Goal: Transaction & Acquisition: Book appointment/travel/reservation

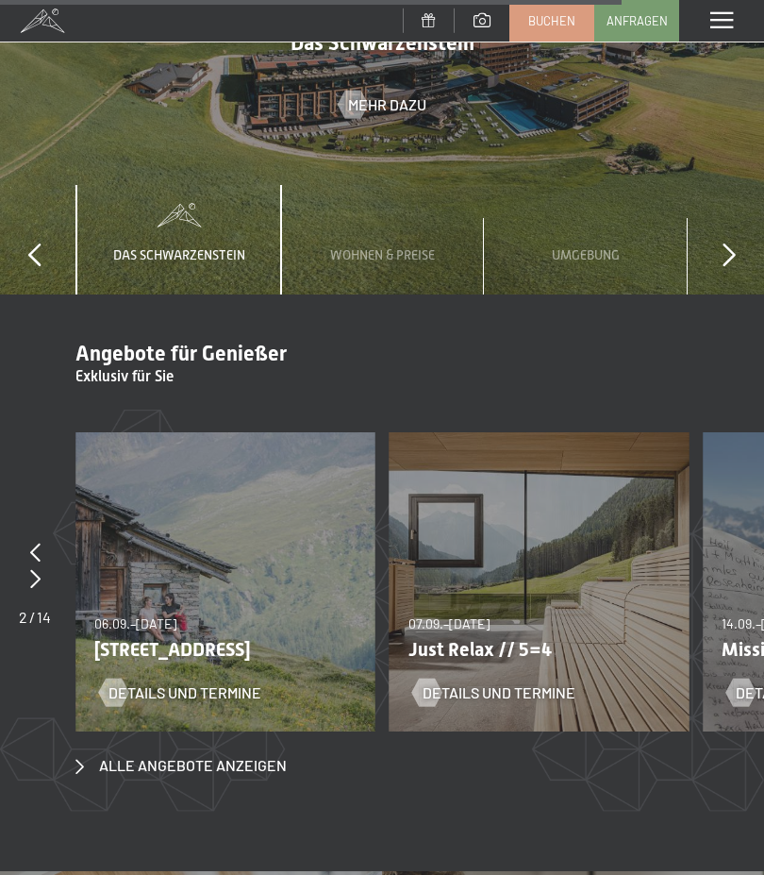
scroll to position [5658, 0]
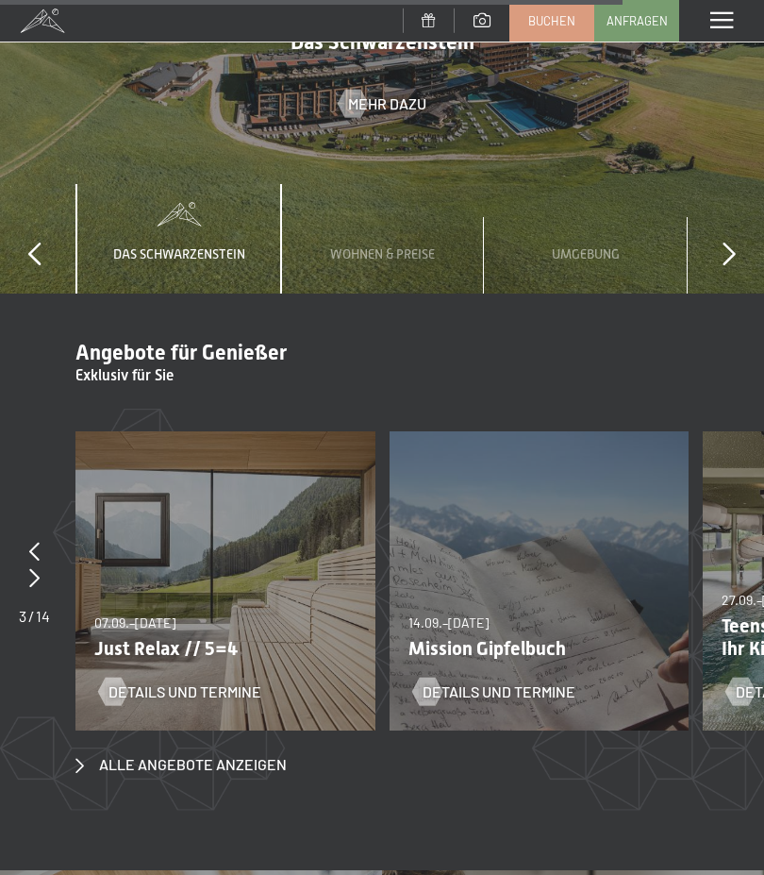
click at [193, 754] on span "Alle Angebote anzeigen" at bounding box center [193, 764] width 188 height 21
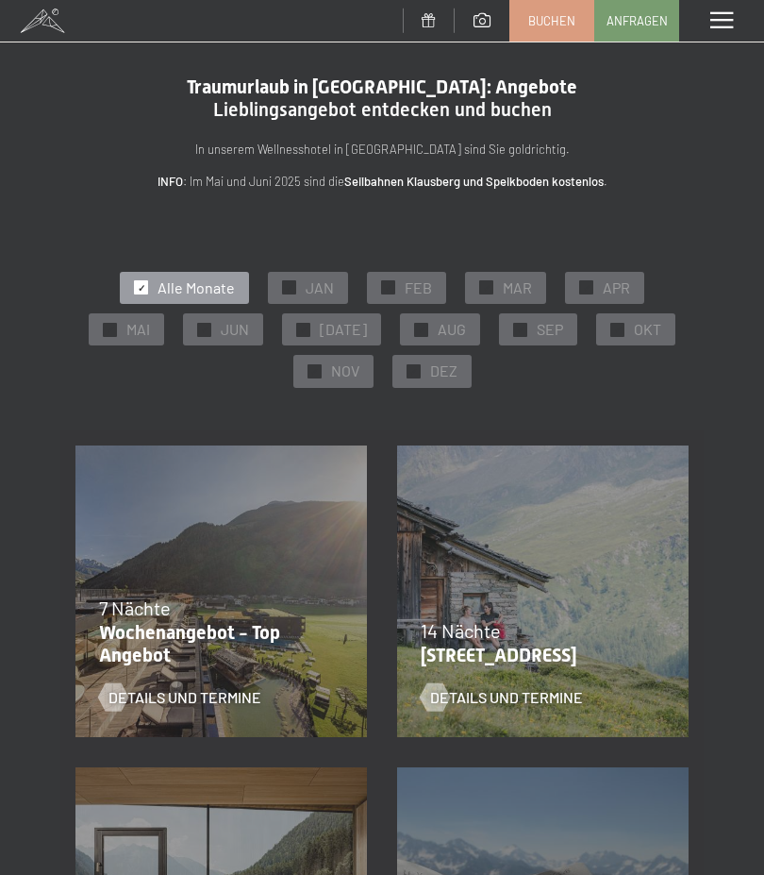
click at [441, 372] on span "DEZ" at bounding box center [443, 370] width 27 height 21
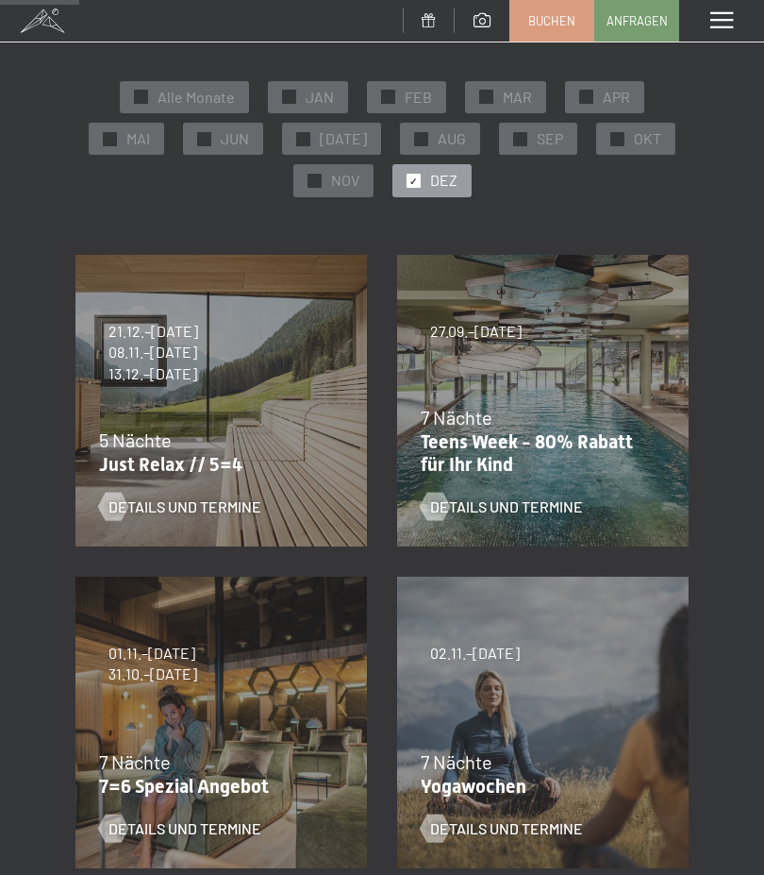
scroll to position [175, 0]
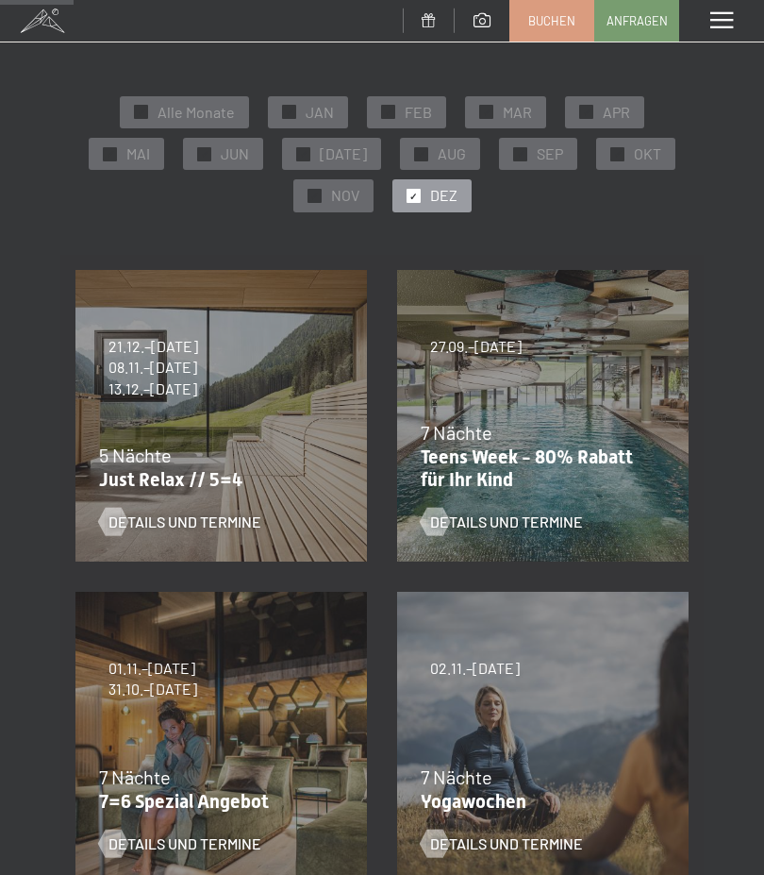
click at [165, 493] on div "Details und Termine" at bounding box center [209, 507] width 221 height 49
click at [170, 527] on span "Details und Termine" at bounding box center [184, 521] width 153 height 21
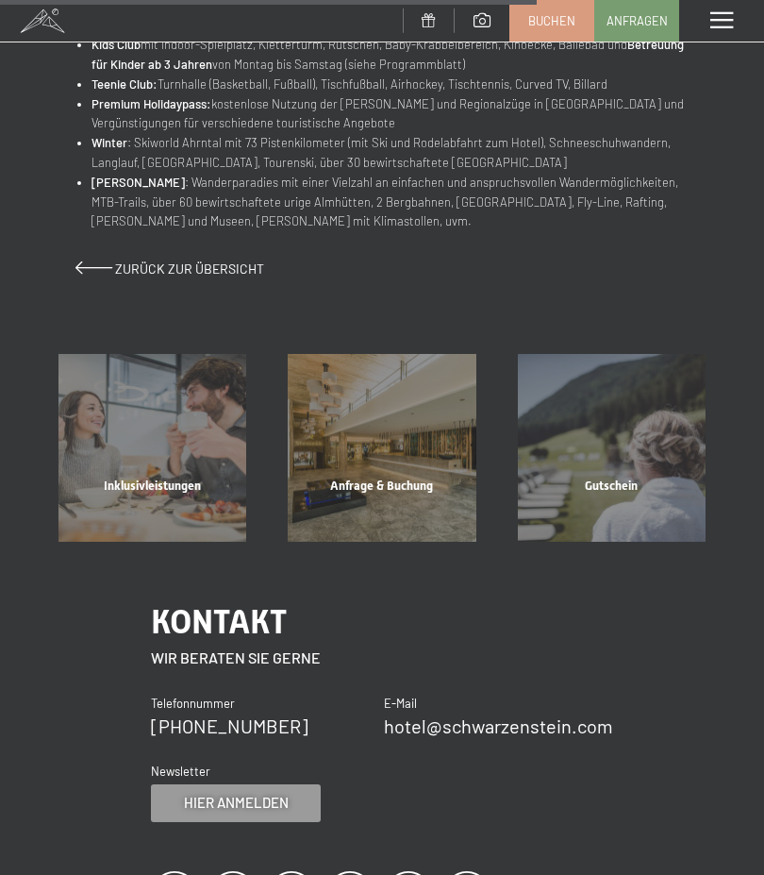
scroll to position [1217, 0]
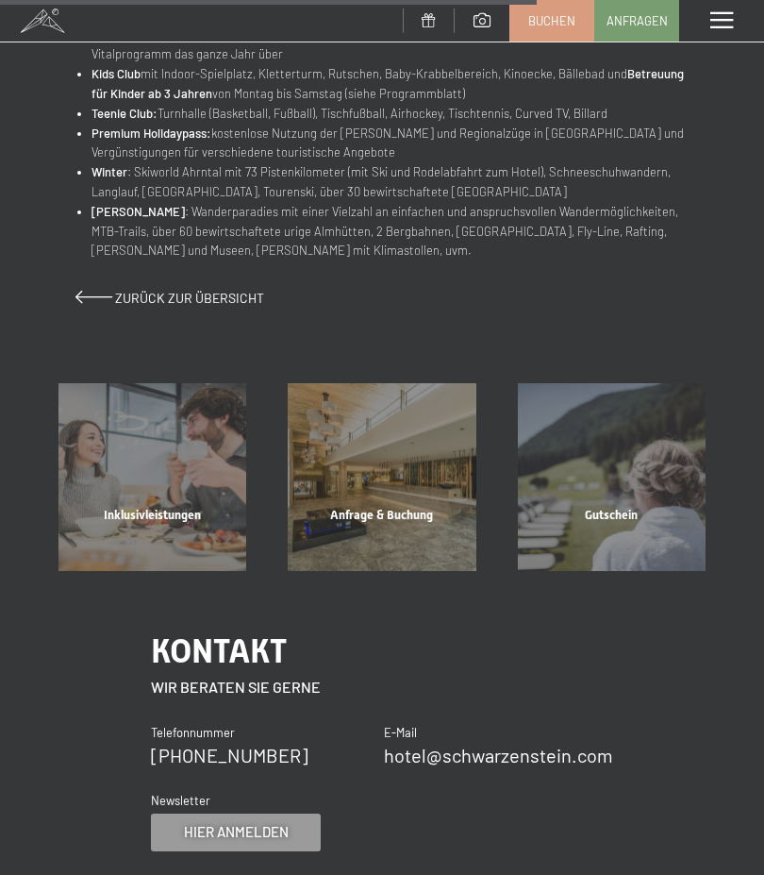
click at [394, 507] on div "Anfrage & Buchung" at bounding box center [381, 539] width 229 height 64
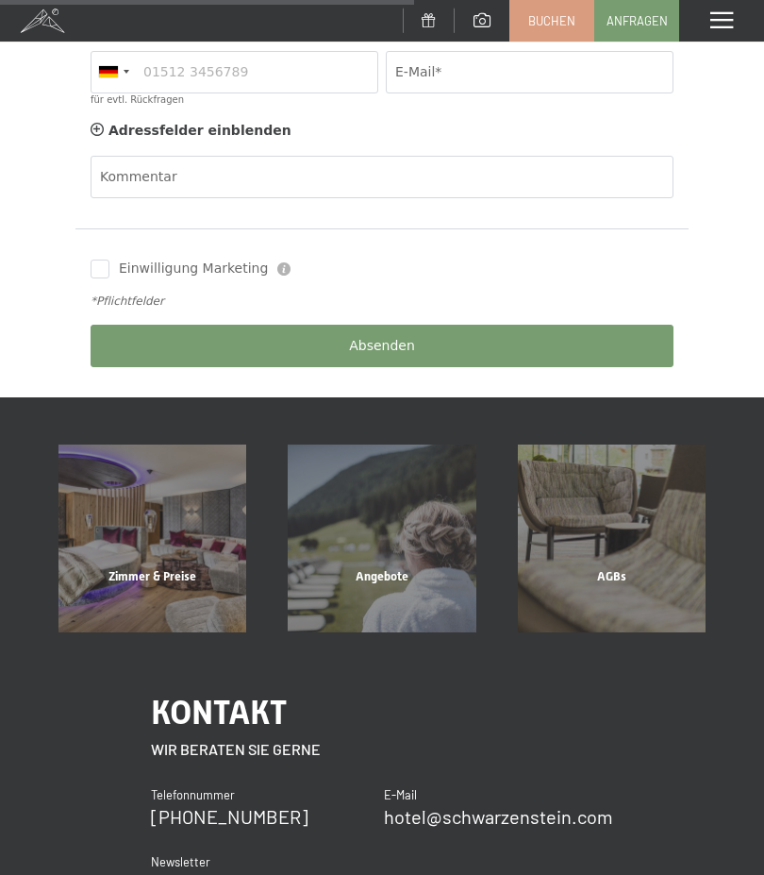
scroll to position [705, 0]
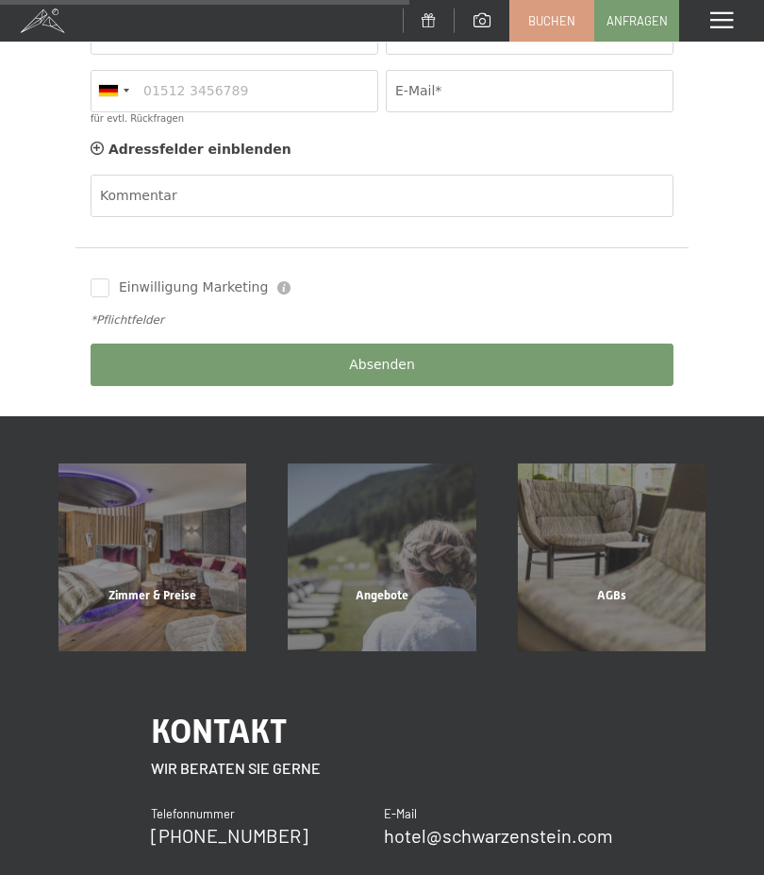
click at [169, 587] on div "Zimmer & Preise" at bounding box center [152, 619] width 229 height 64
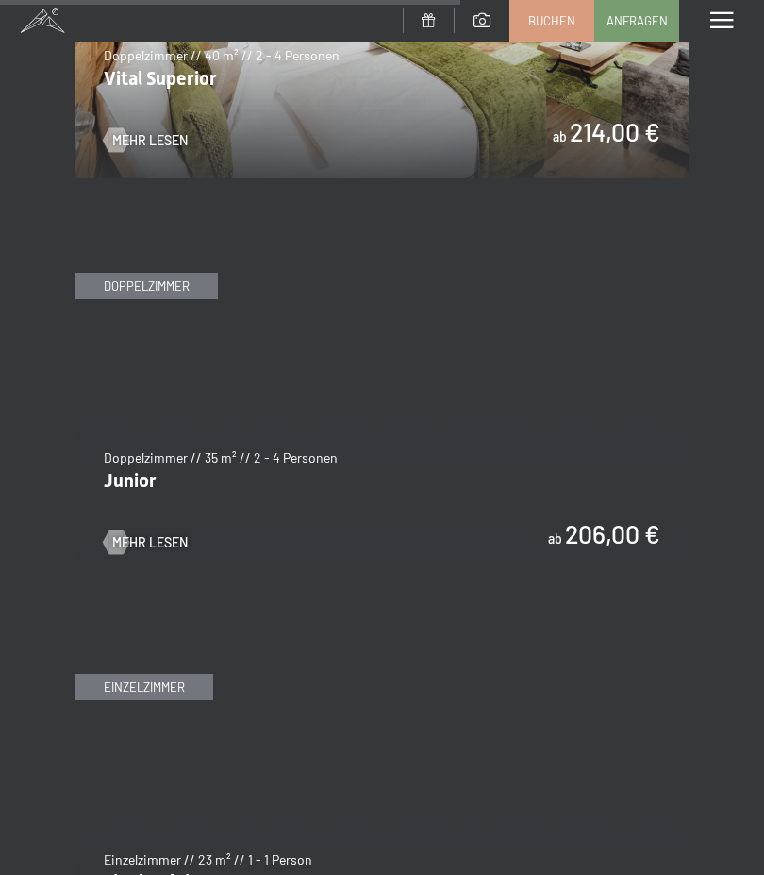
scroll to position [4391, 0]
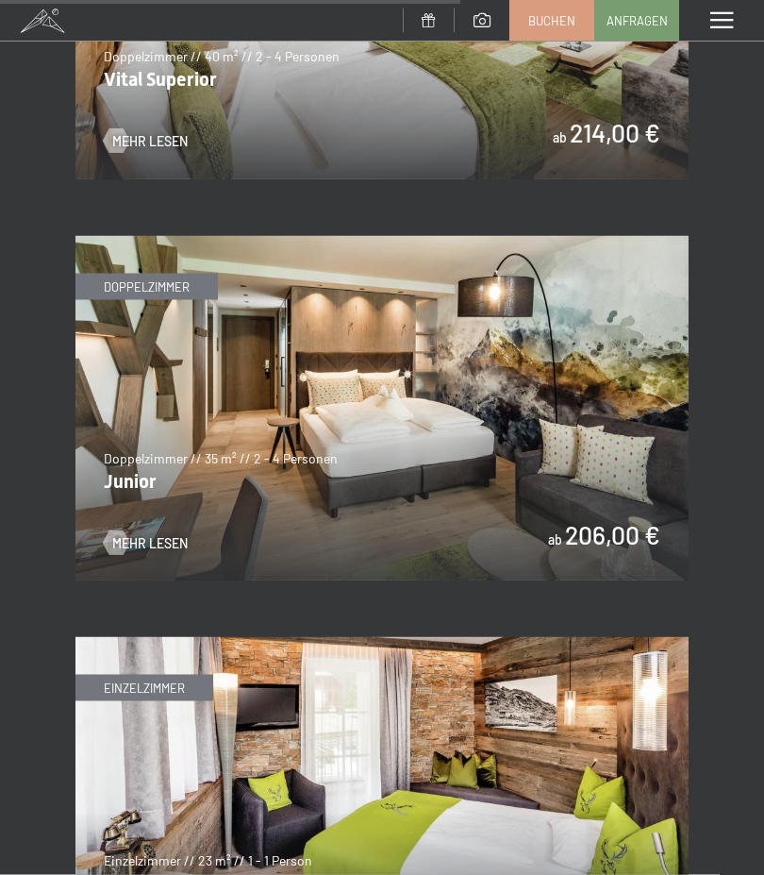
click at [530, 421] on img at bounding box center [381, 408] width 613 height 345
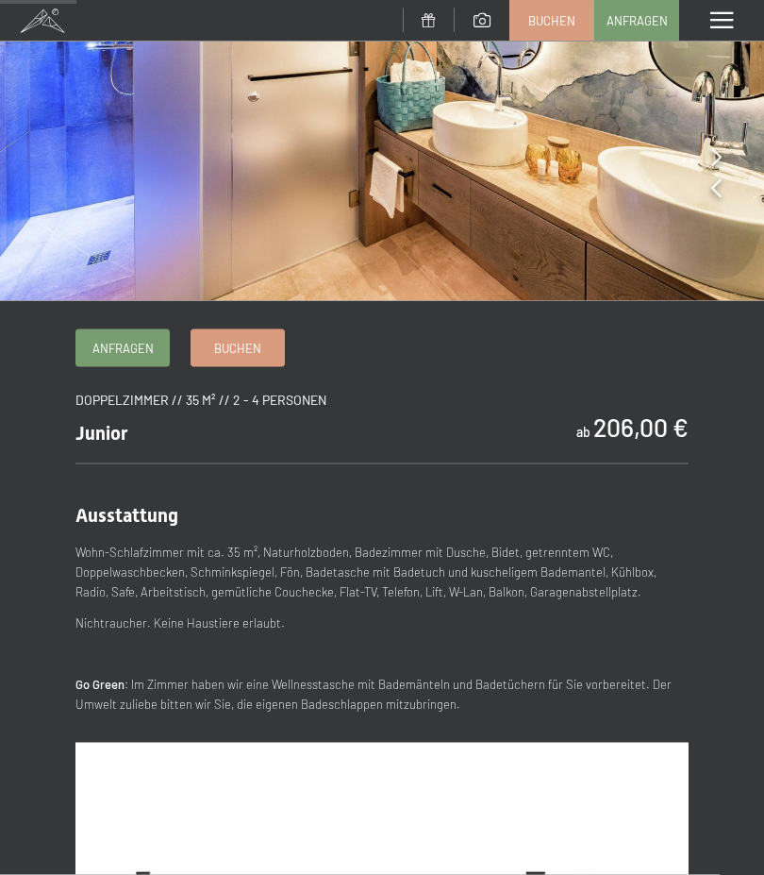
scroll to position [225, 0]
click at [239, 345] on span "Buchen" at bounding box center [237, 347] width 47 height 17
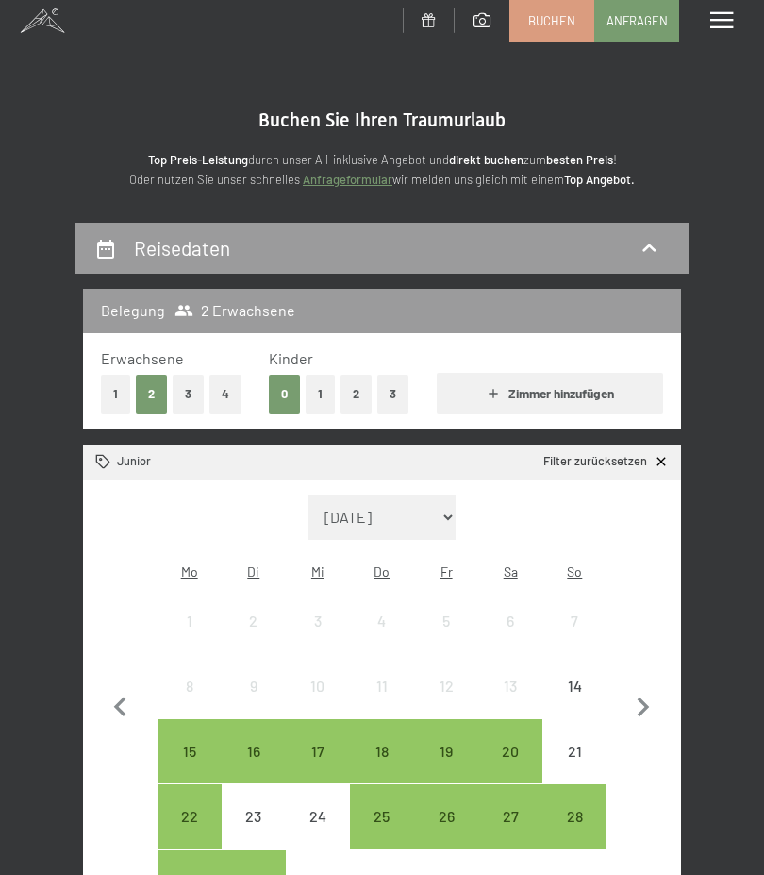
click at [649, 697] on icon "button" at bounding box center [644, 708] width 40 height 40
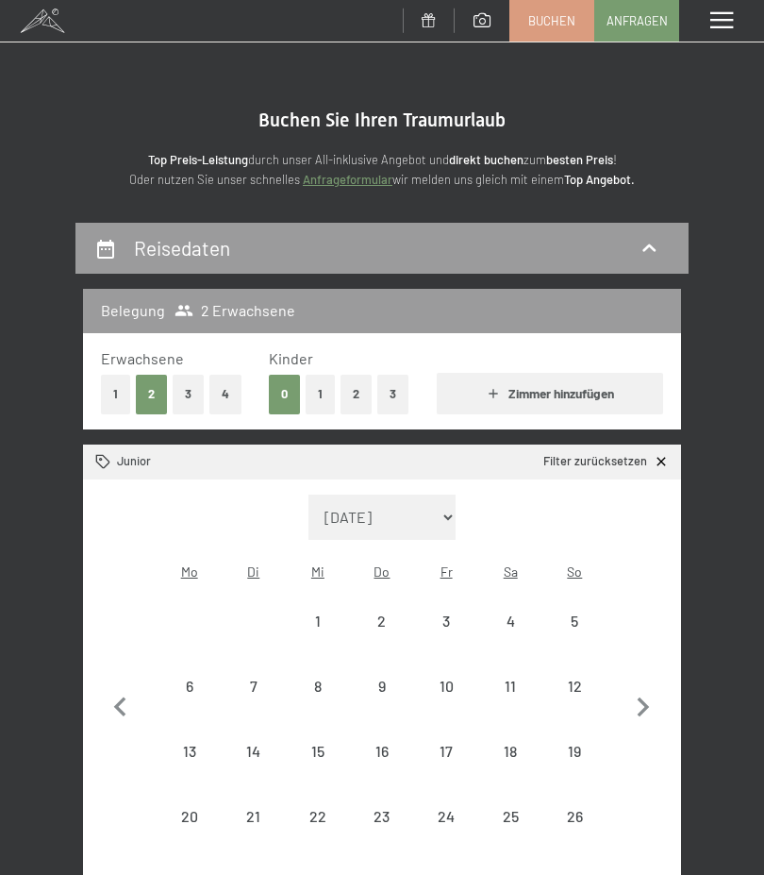
select select "[DATE]"
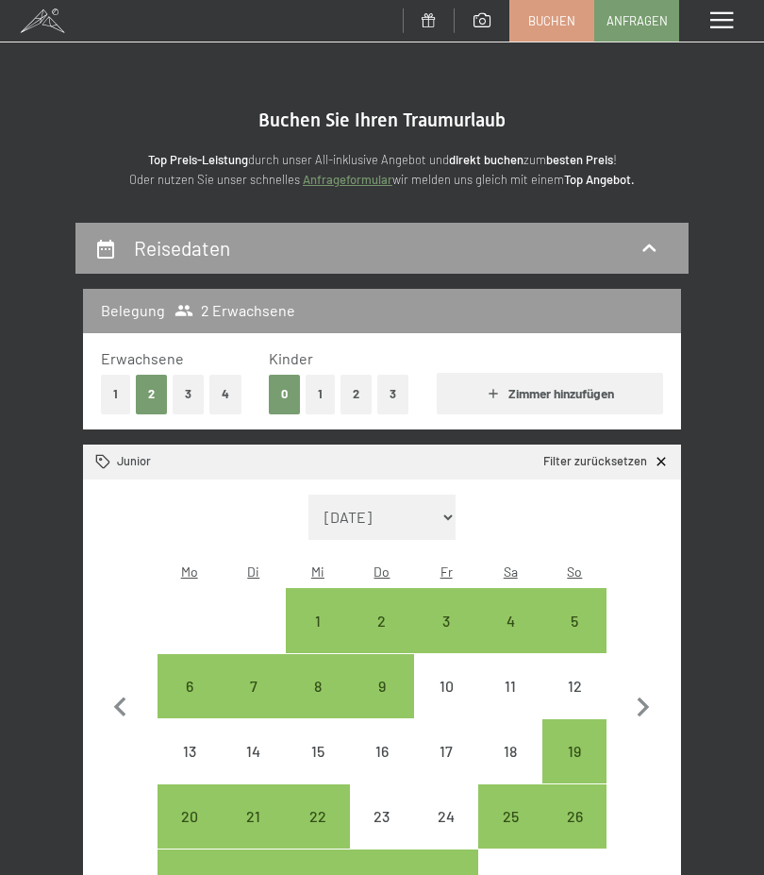
click at [643, 698] on icon "button" at bounding box center [644, 707] width 12 height 20
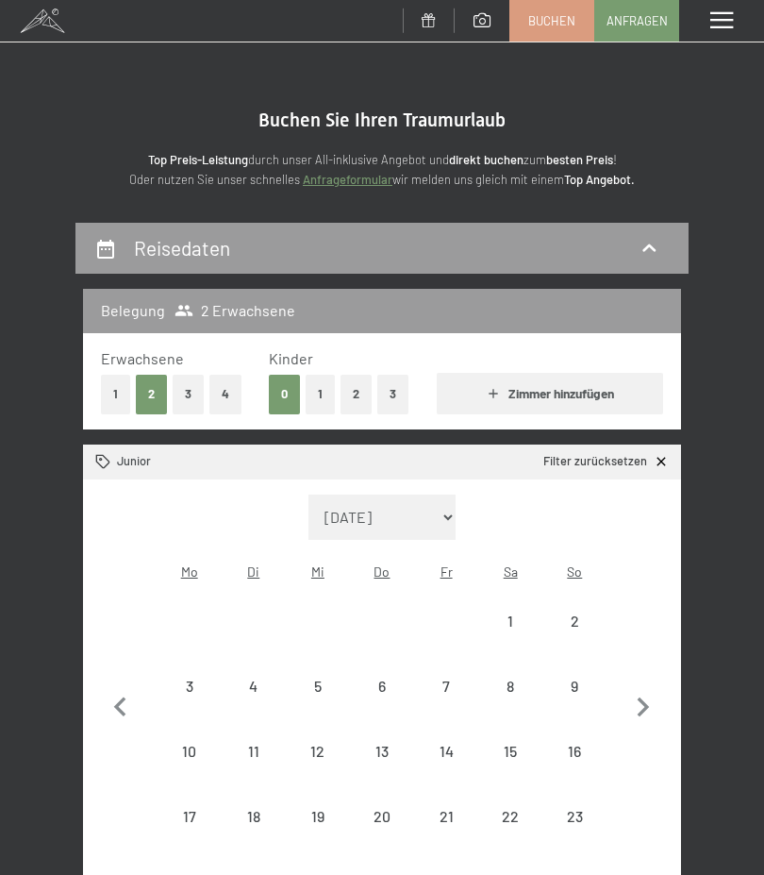
select select "[DATE]"
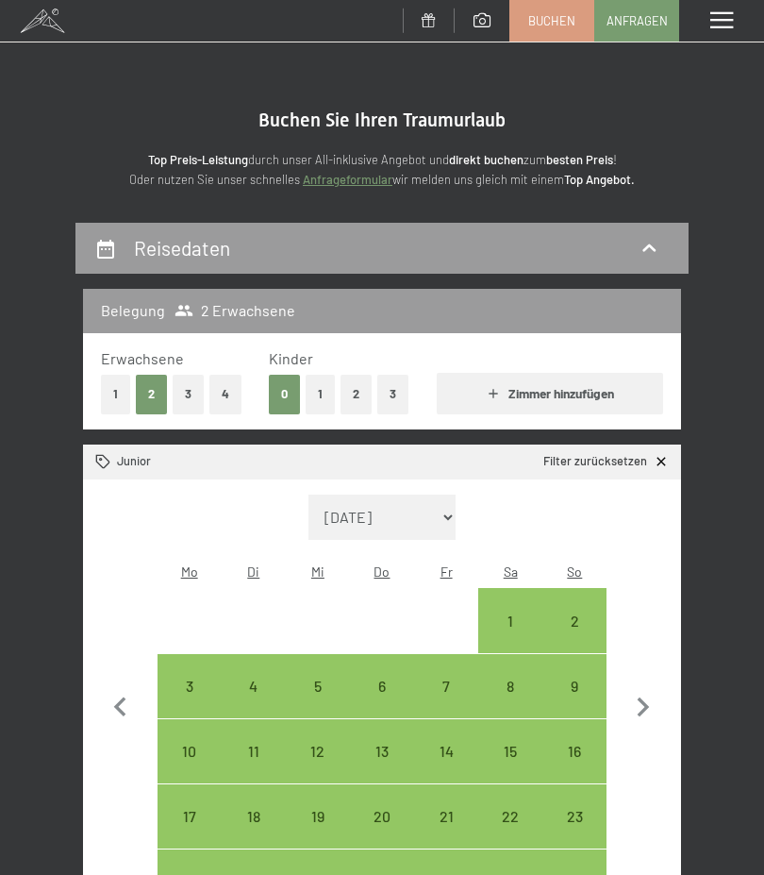
click at [640, 698] on icon "button" at bounding box center [644, 708] width 40 height 40
select select "[DATE]"
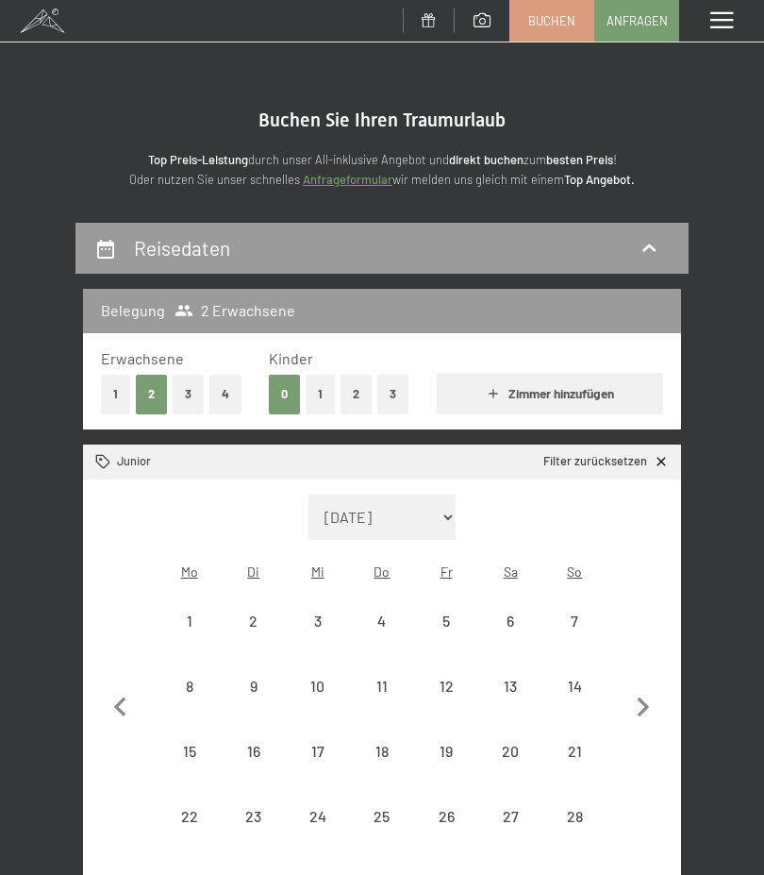
select select "[DATE]"
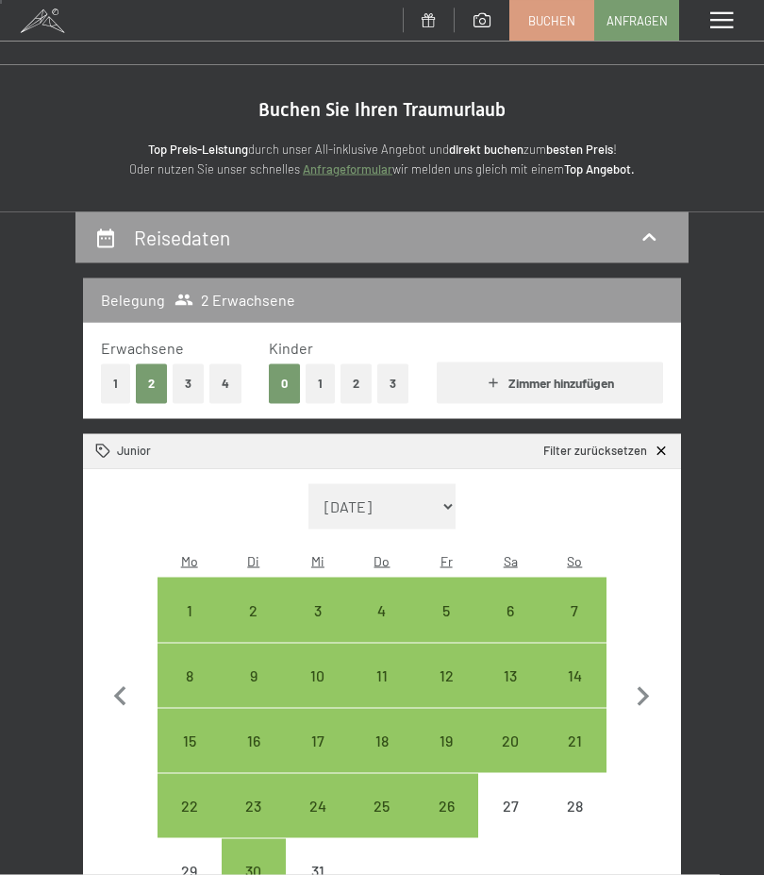
scroll to position [15, 0]
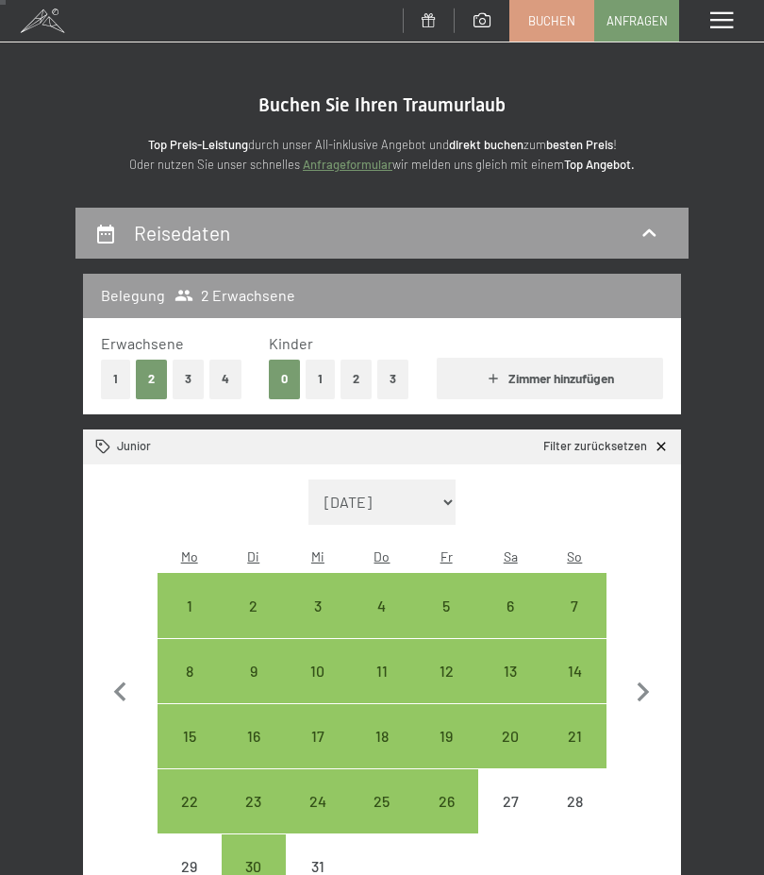
click at [185, 598] on div "1" at bounding box center [189, 628] width 60 height 60
select select "[DATE]"
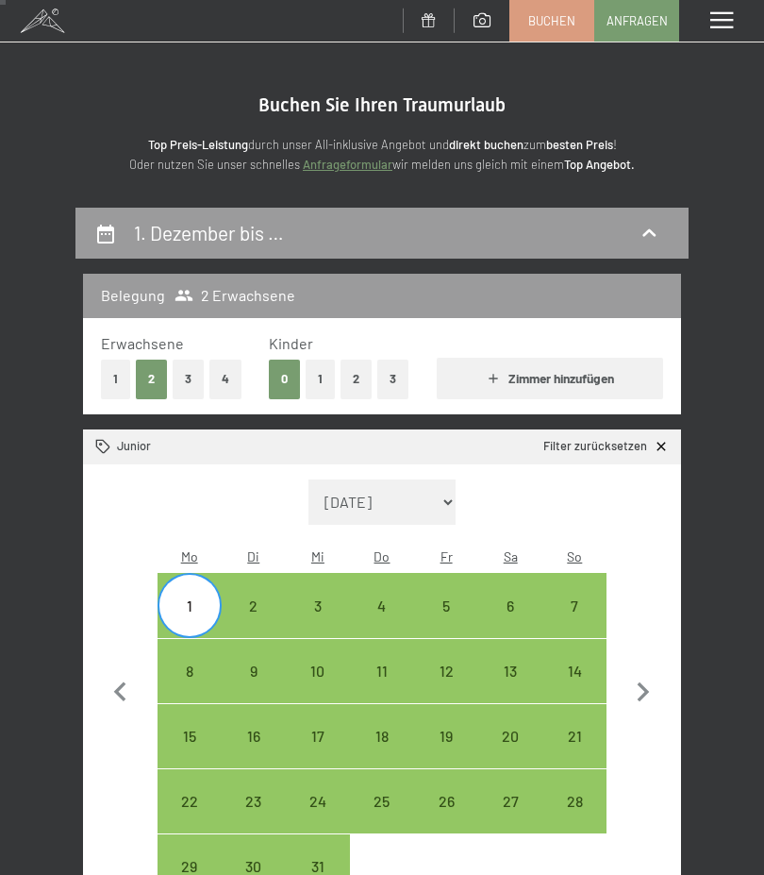
click at [519, 598] on div "6" at bounding box center [510, 628] width 60 height 60
select select "[DATE]"
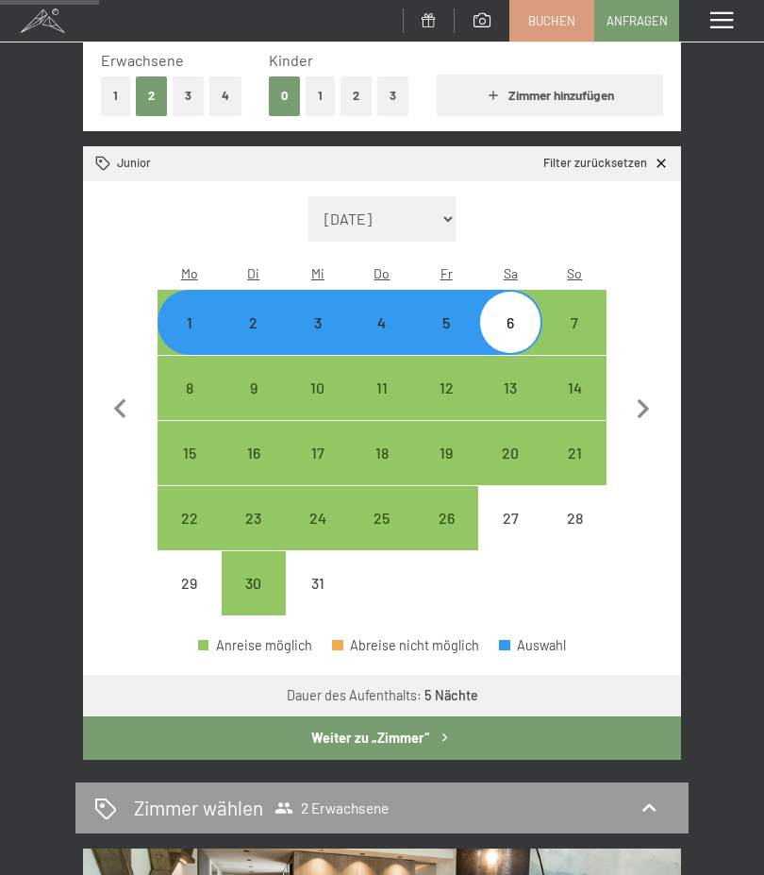
scroll to position [299, 0]
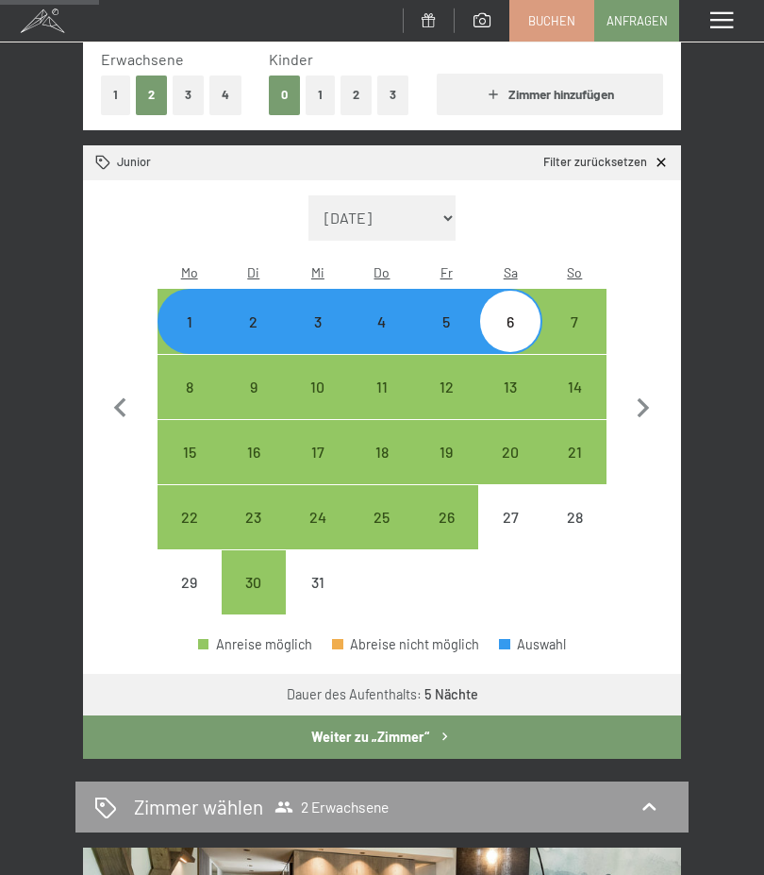
click at [375, 719] on button "Weiter zu „Zimmer“" at bounding box center [382, 736] width 598 height 43
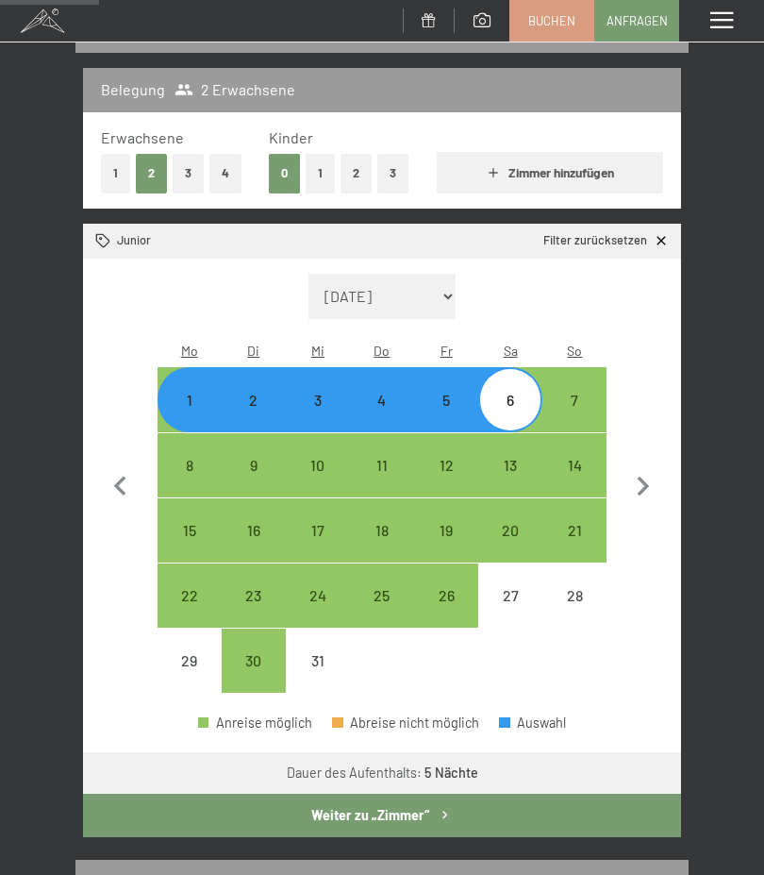
select select "[DATE]"
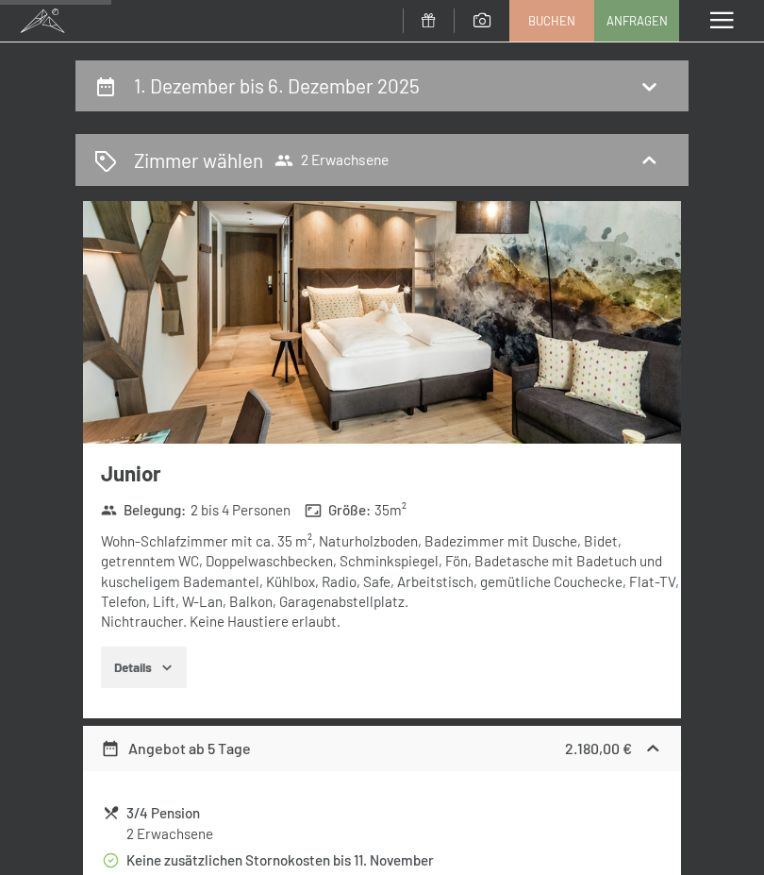
scroll to position [0, 0]
